Goal: Transaction & Acquisition: Purchase product/service

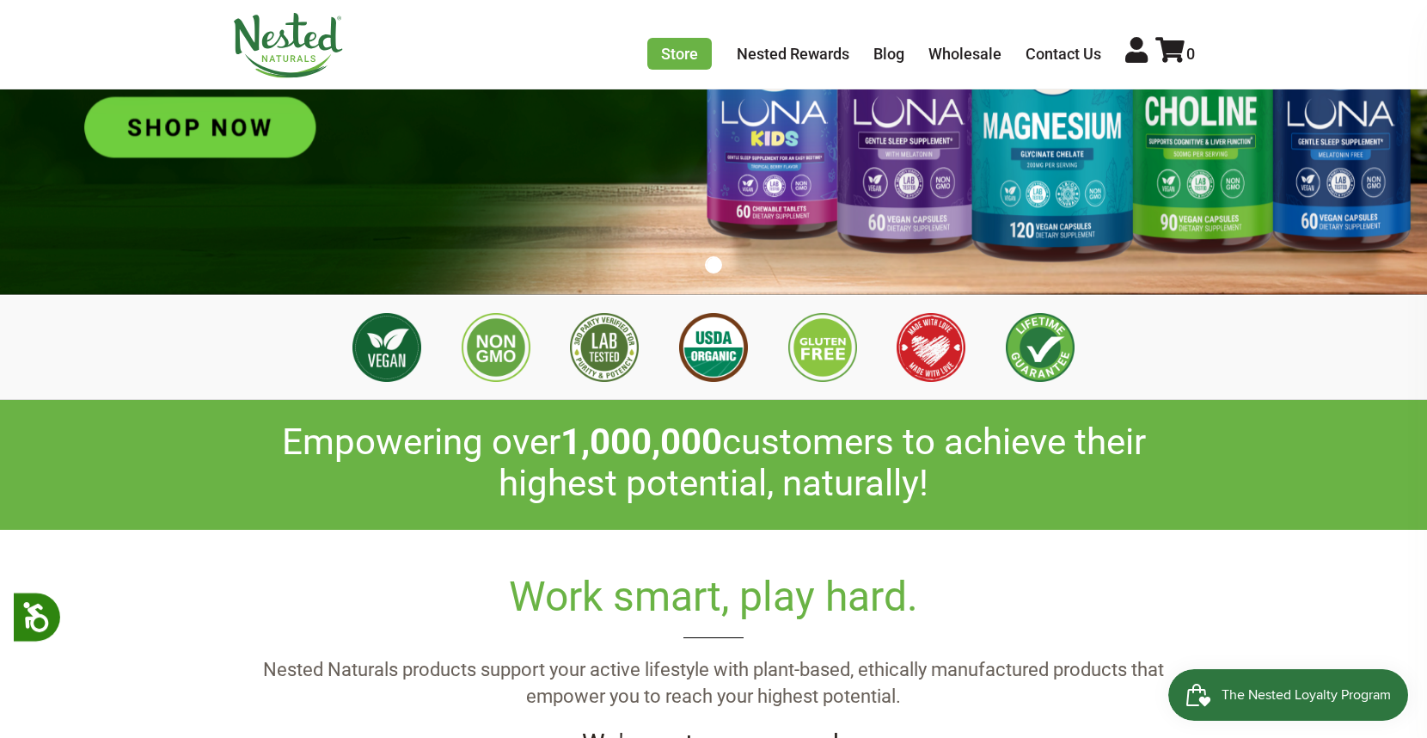
click at [856, 547] on div "Work smart, play hard. Nested Naturals products support your active lifestyle w…" at bounding box center [713, 662] width 1427 height 264
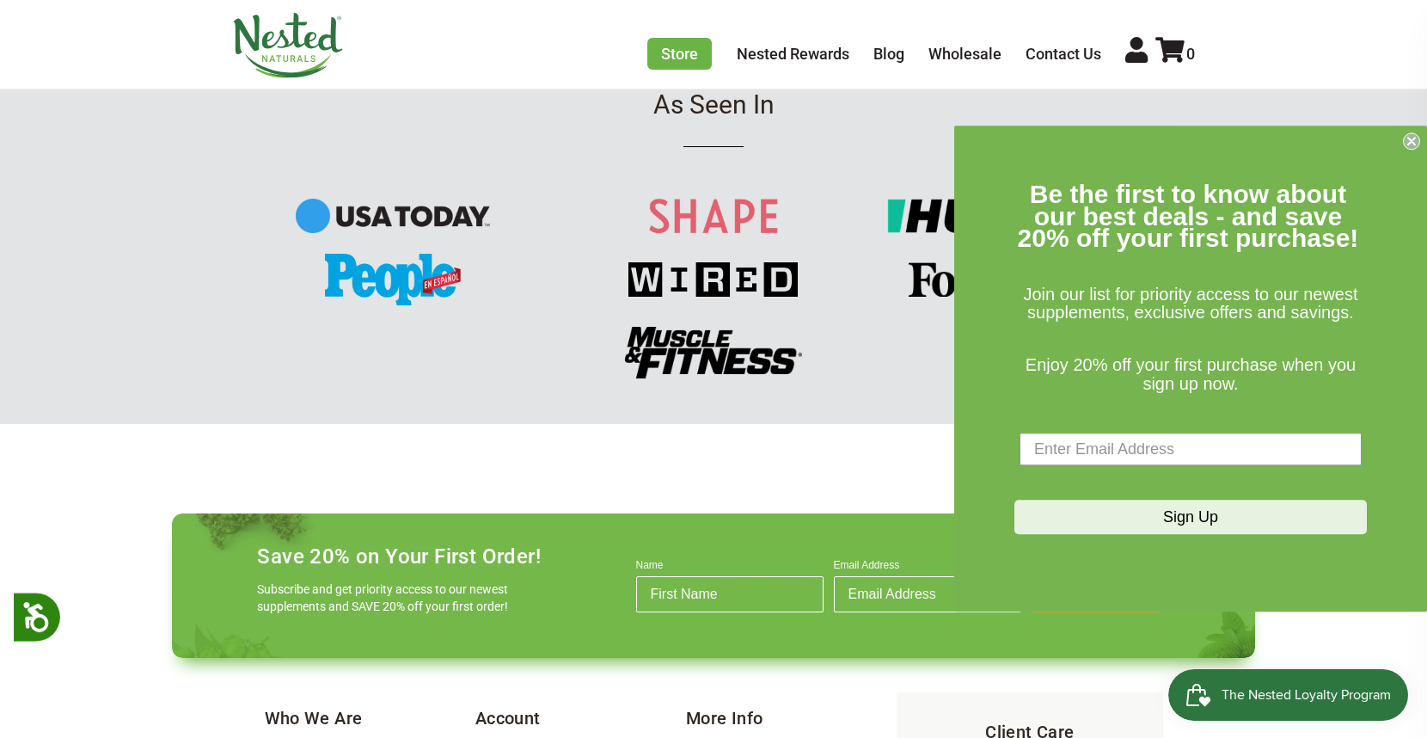
scroll to position [1800, 0]
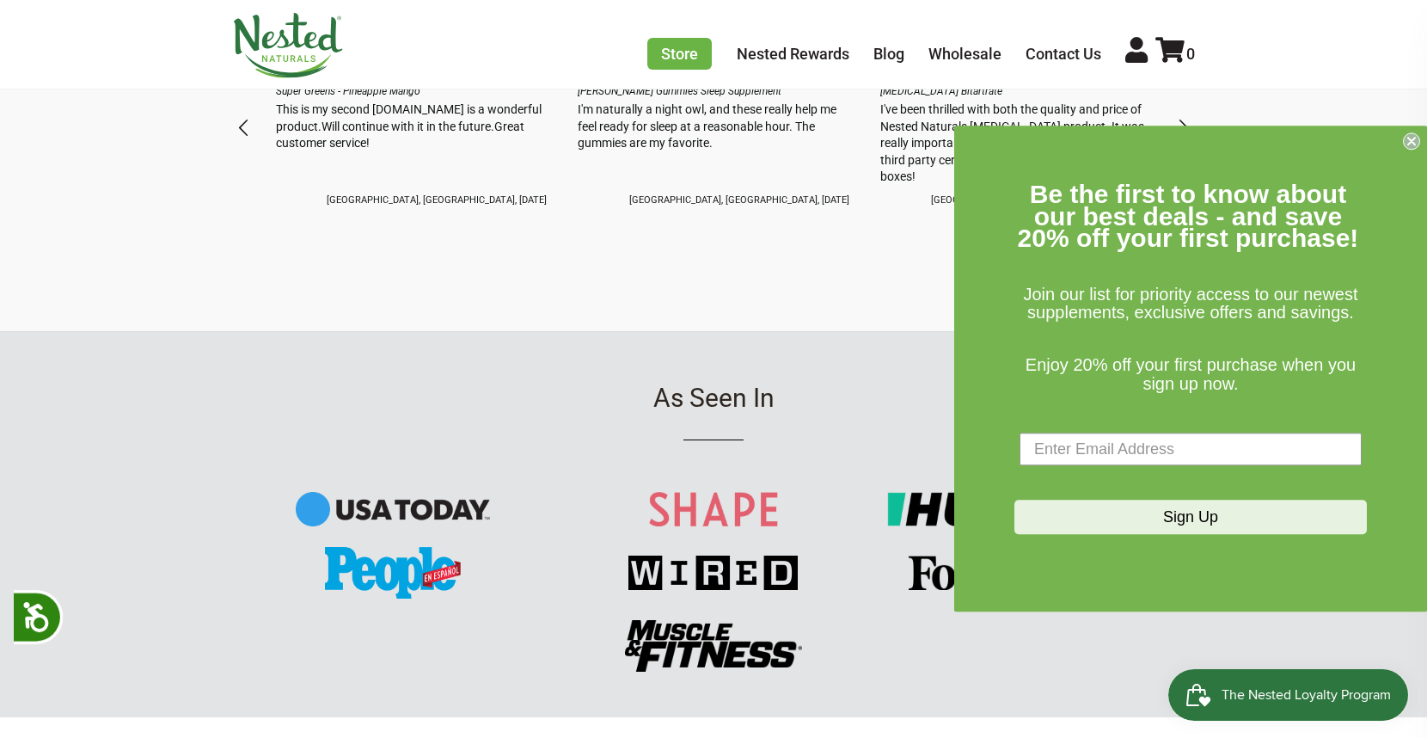
click at [1412, 136] on circle "Close dialog" at bounding box center [1412, 141] width 16 height 16
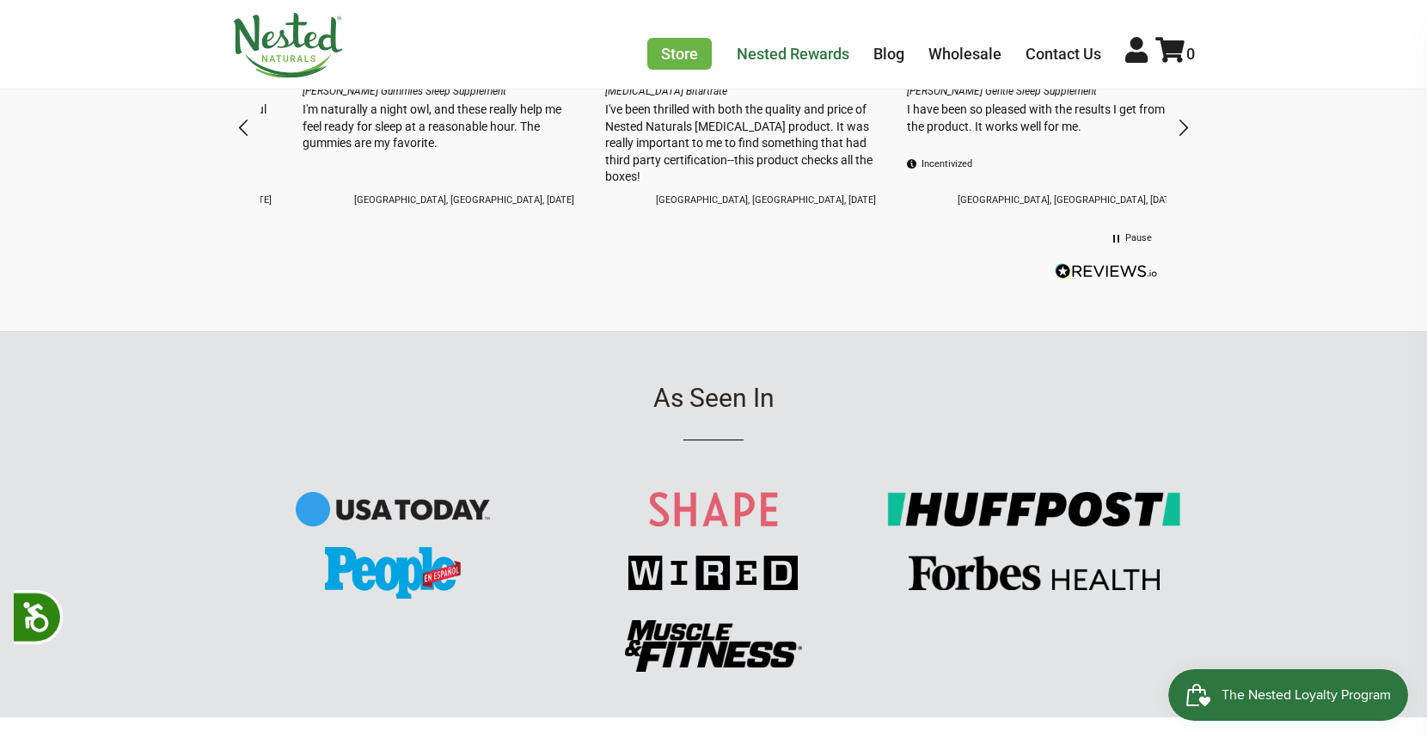
scroll to position [0, 302]
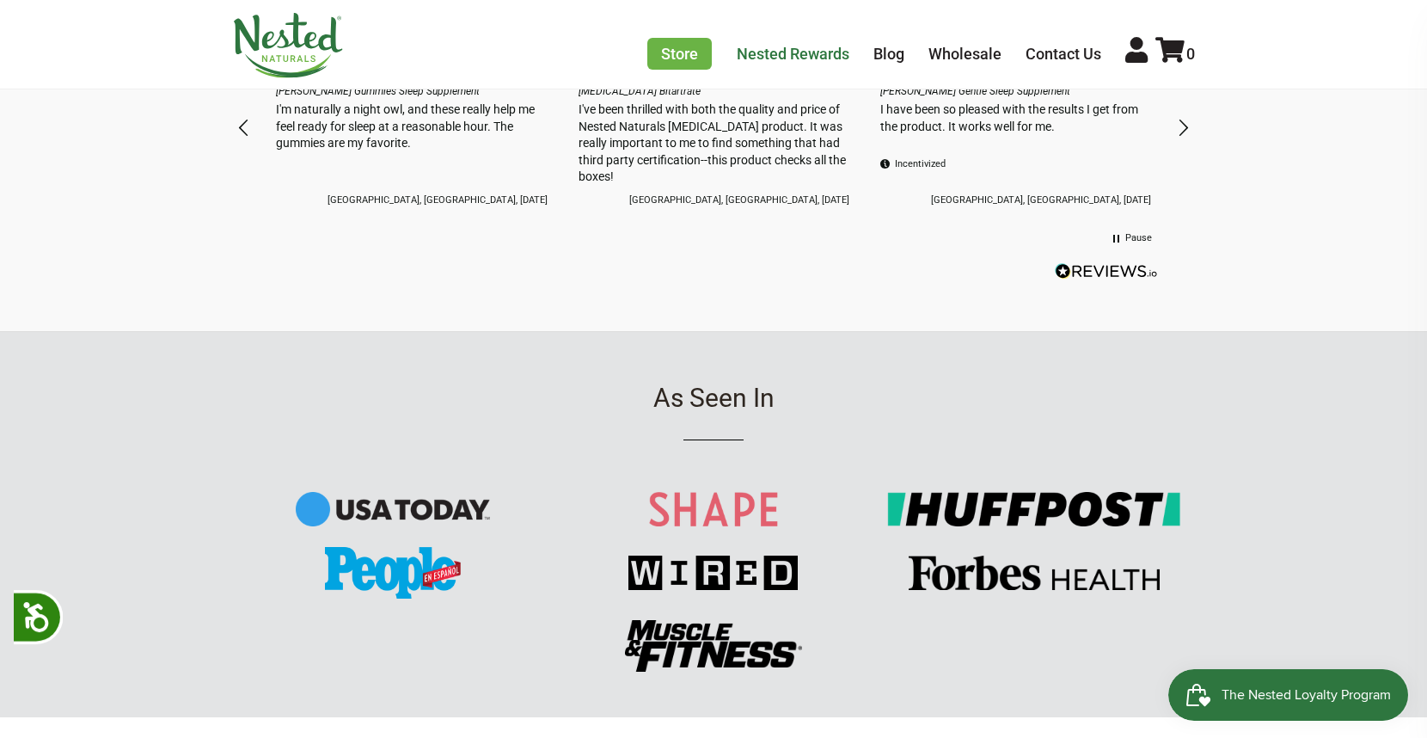
click at [811, 52] on link "Nested Rewards" at bounding box center [793, 54] width 113 height 18
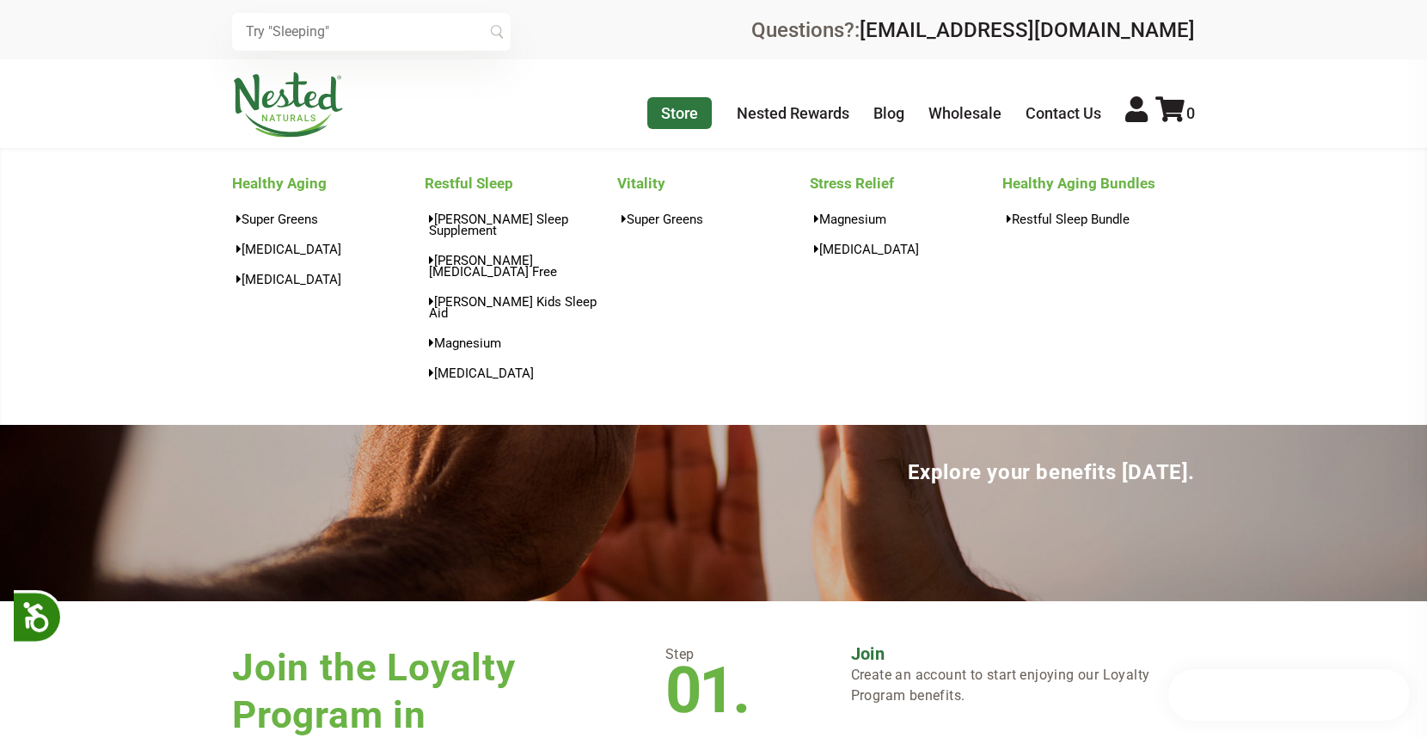
click at [673, 112] on link "Store" at bounding box center [679, 113] width 64 height 32
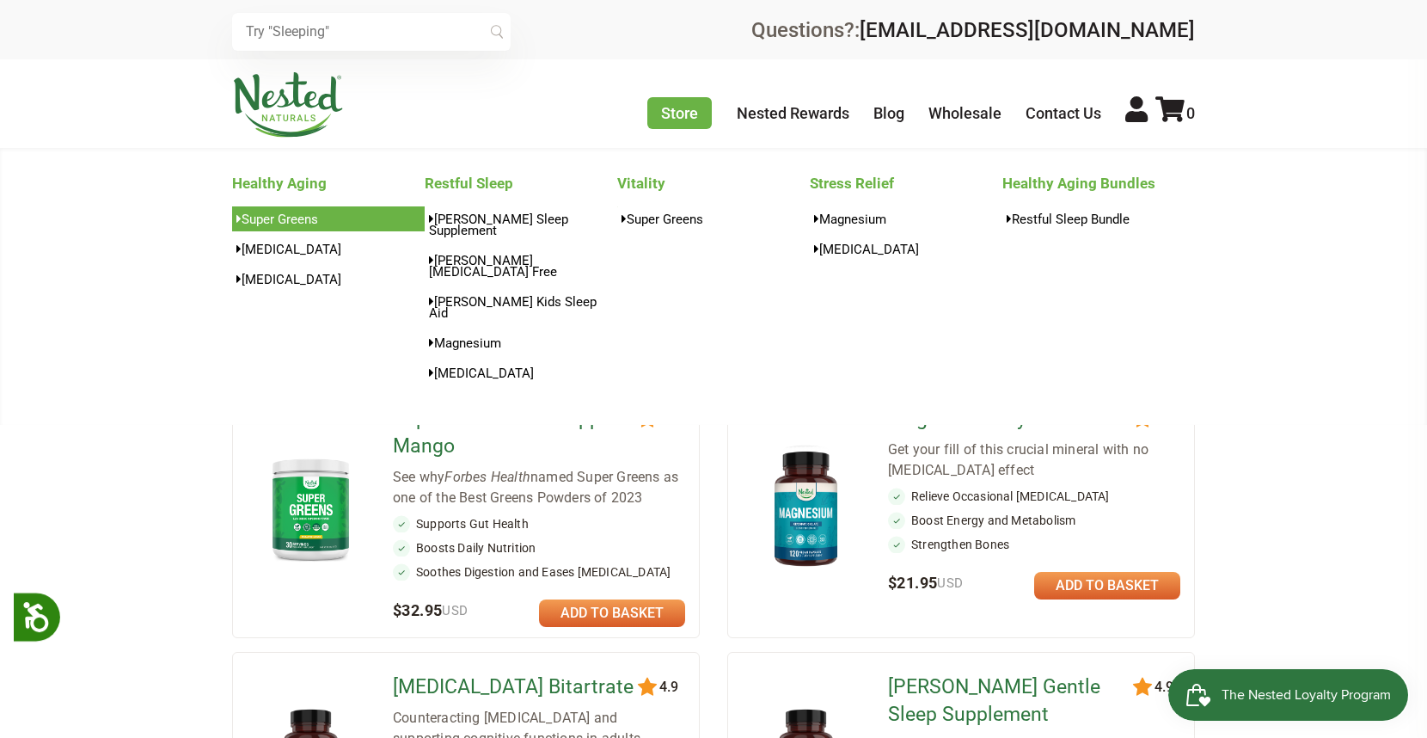
click at [310, 215] on link "Super Greens" at bounding box center [328, 218] width 193 height 25
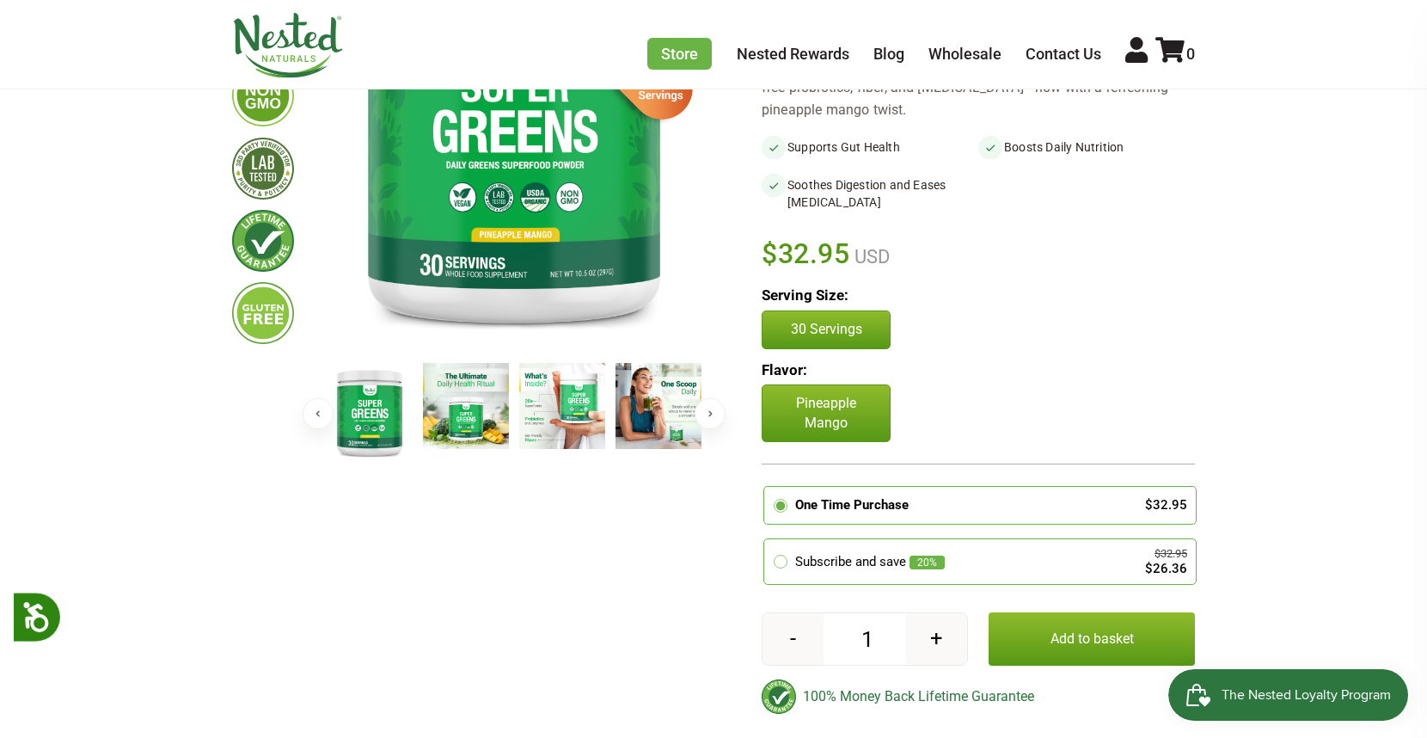
scroll to position [320, 0]
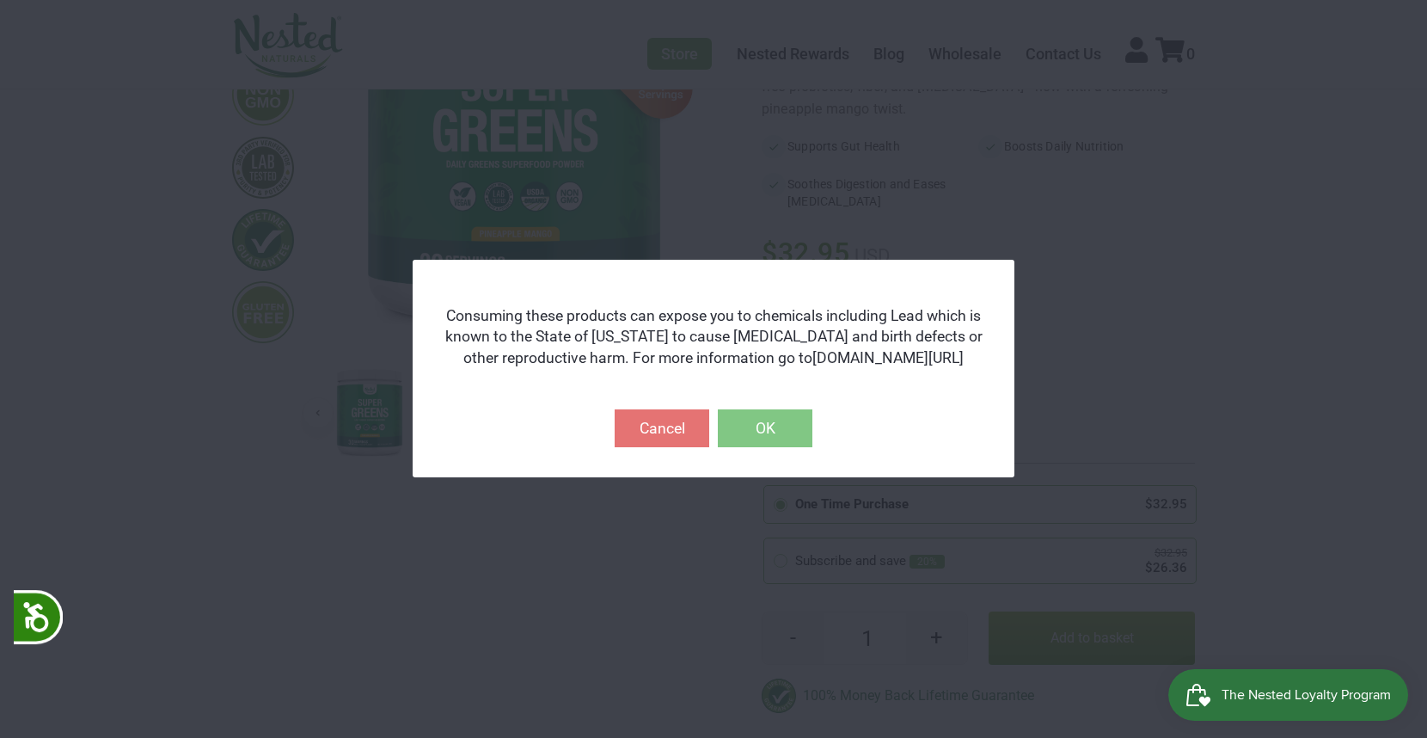
click at [776, 435] on button "OK" at bounding box center [765, 428] width 95 height 38
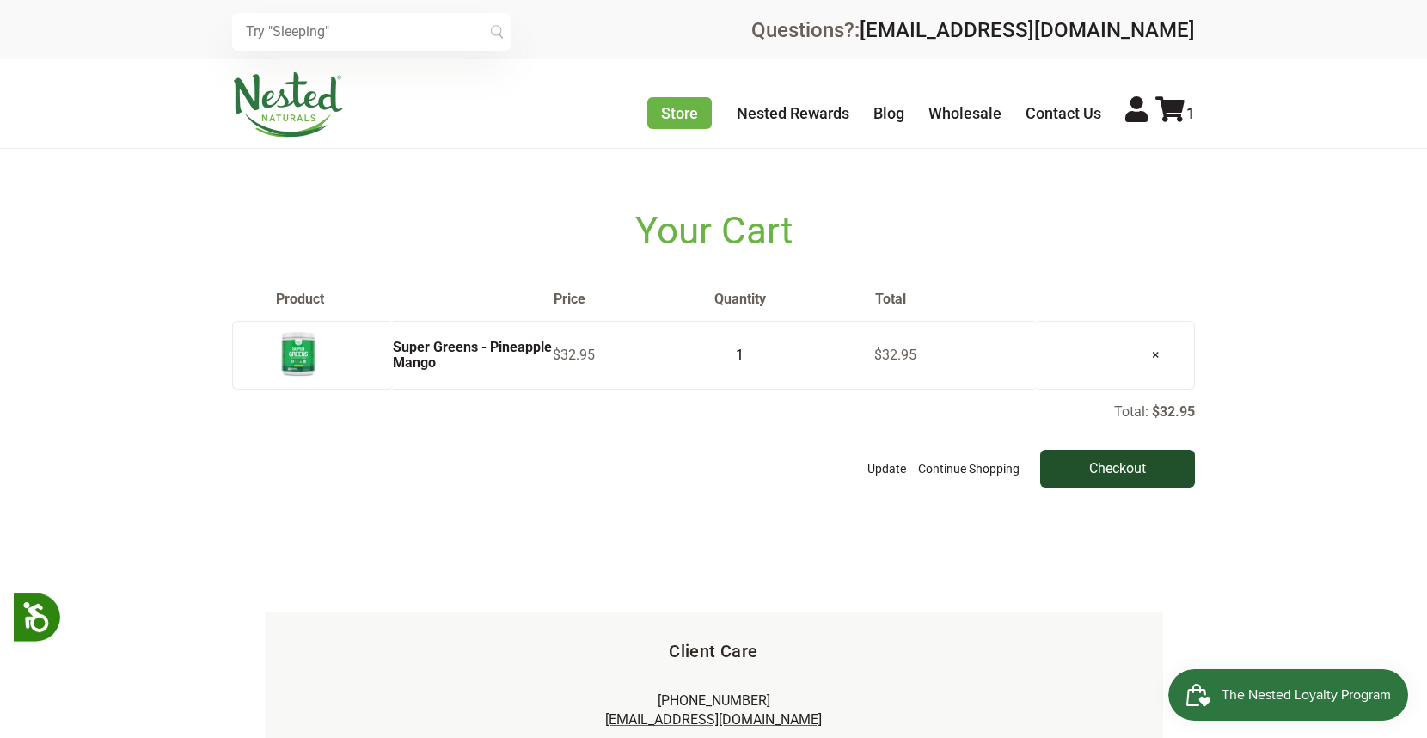
click at [1132, 480] on input "Checkout" at bounding box center [1117, 469] width 155 height 38
